Goal: Task Accomplishment & Management: Use online tool/utility

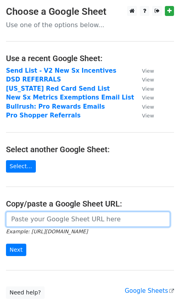
click at [56, 222] on input "url" at bounding box center [88, 218] width 164 height 15
paste input "[URL][DOMAIN_NAME]"
type input "[URL][DOMAIN_NAME]"
click at [6, 243] on input "Next" at bounding box center [16, 249] width 20 height 12
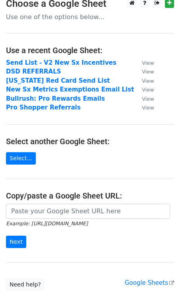
scroll to position [61, 0]
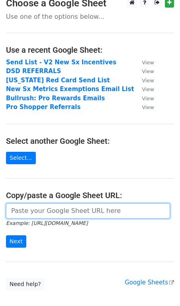
click at [49, 205] on input "url" at bounding box center [88, 210] width 164 height 15
paste input "[URL][DOMAIN_NAME]"
type input "[URL][DOMAIN_NAME]"
click at [6, 235] on input "Next" at bounding box center [16, 241] width 20 height 12
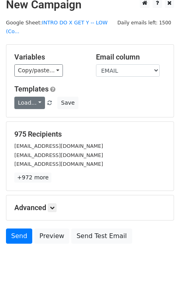
scroll to position [13, 0]
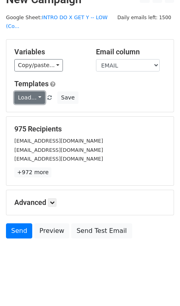
click at [38, 97] on link "Load..." at bounding box center [29, 97] width 31 height 12
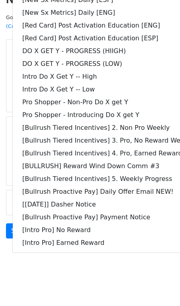
scroll to position [0, 0]
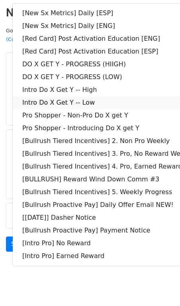
click at [53, 100] on link "Intro Do X Get Y -- Low" at bounding box center [115, 102] width 205 height 13
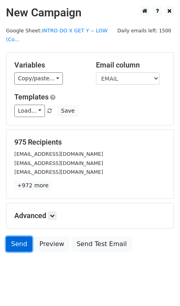
click at [24, 247] on link "Send" at bounding box center [19, 243] width 26 height 15
